Goal: Find specific page/section: Find specific page/section

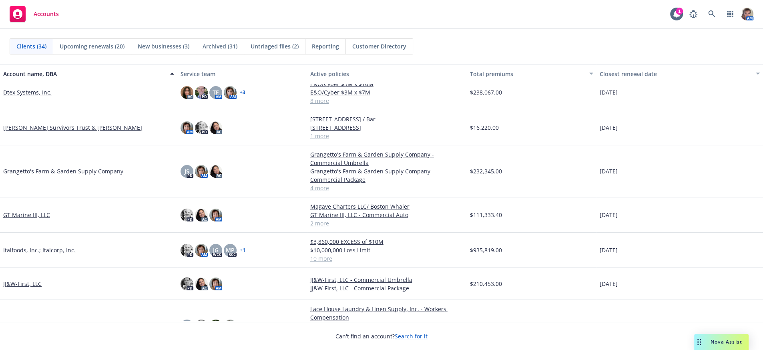
scroll to position [258, 0]
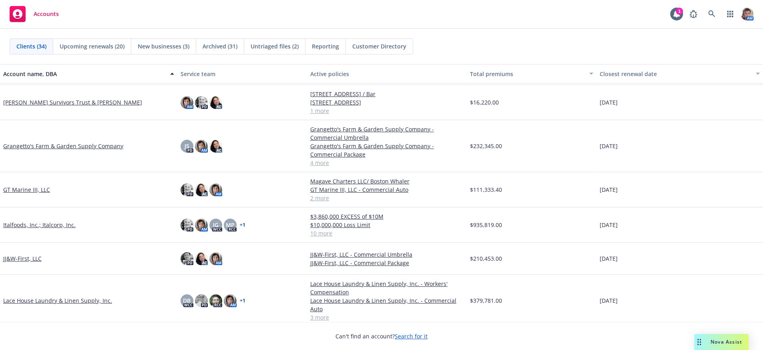
click at [13, 263] on link "JJ&W-First, LLC" at bounding box center [22, 258] width 38 height 8
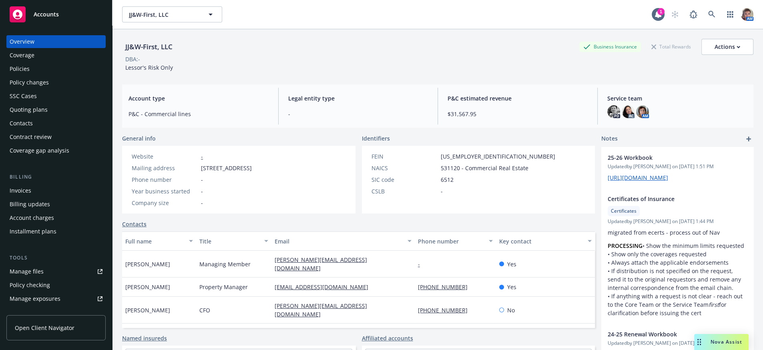
click at [33, 74] on div "Policies" at bounding box center [56, 68] width 93 height 13
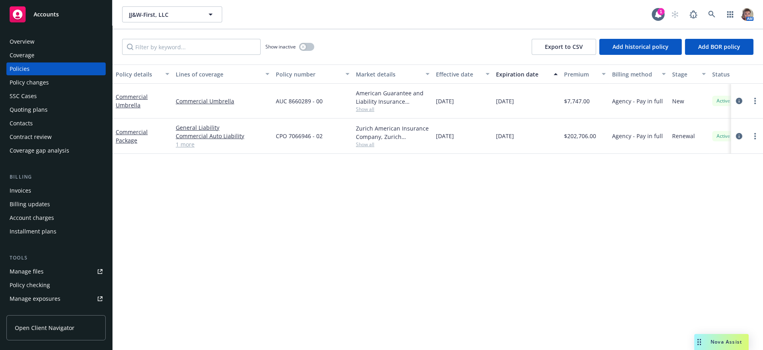
click at [207, 248] on div "Policy details Lines of coverage Policy number Market details Effective date Ex…" at bounding box center [437, 203] width 650 height 279
click at [743, 141] on link "circleInformation" at bounding box center [739, 136] width 10 height 10
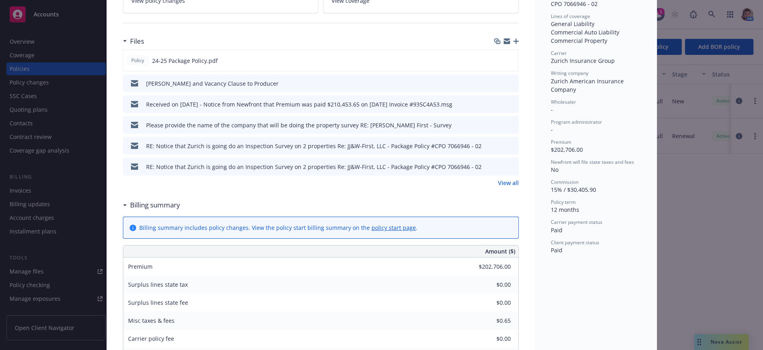
scroll to position [245, 0]
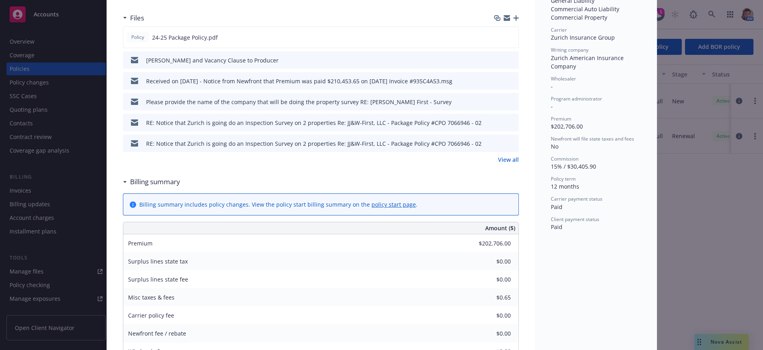
click at [500, 164] on link "View all" at bounding box center [508, 159] width 21 height 8
